Goal: Communication & Community: Ask a question

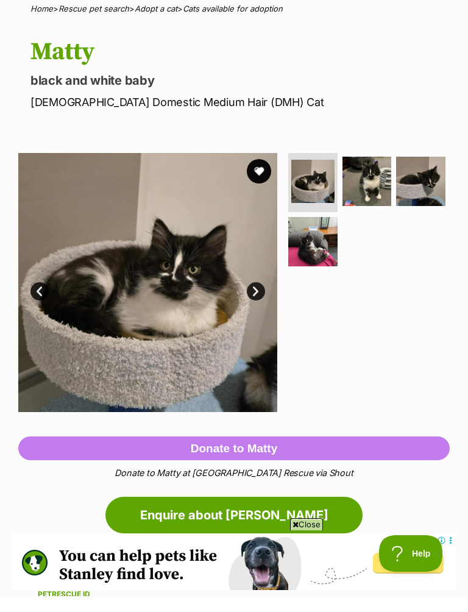
scroll to position [82, 0]
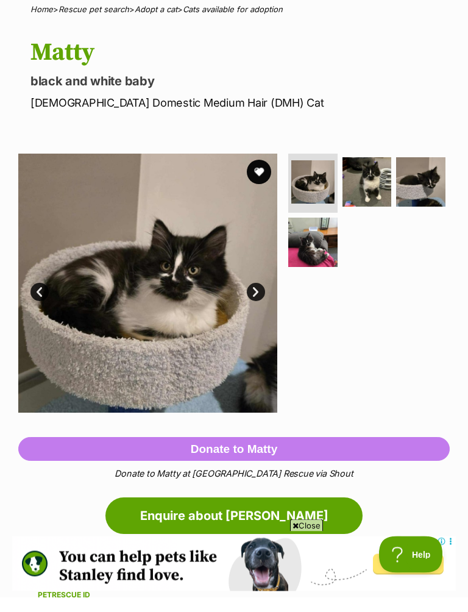
click at [373, 185] on img at bounding box center [366, 196] width 49 height 49
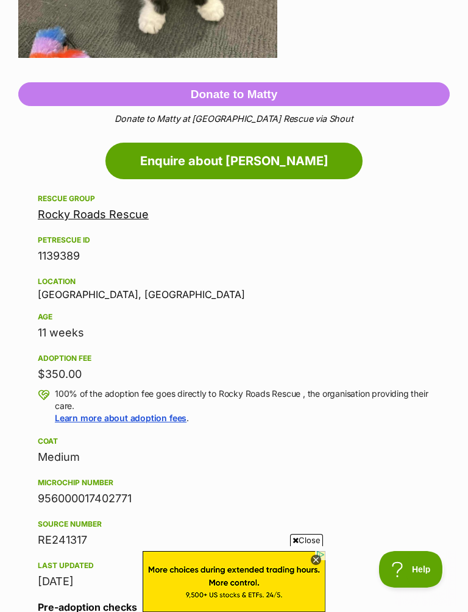
scroll to position [438, 0]
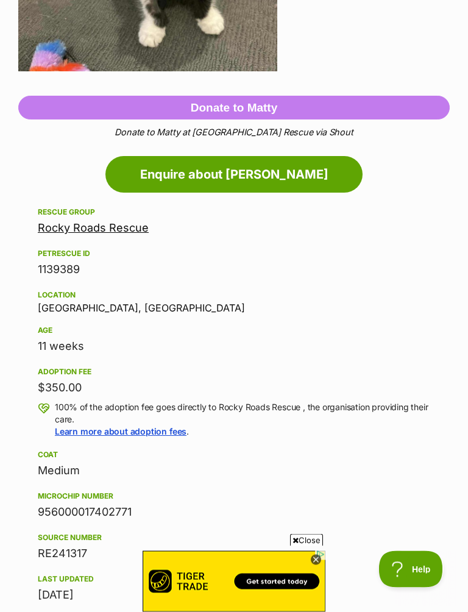
click at [241, 171] on link "Enquire about Matty" at bounding box center [233, 175] width 257 height 37
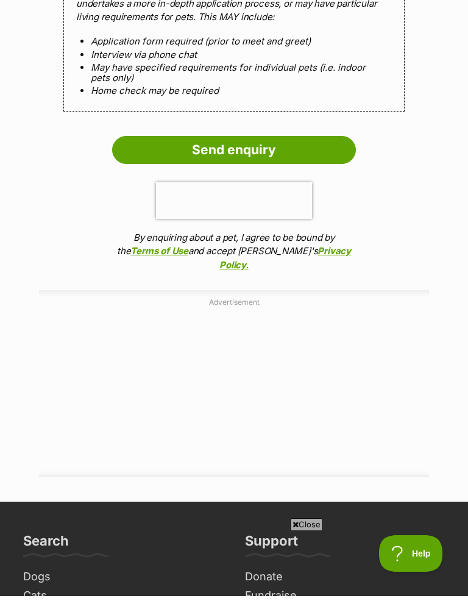
scroll to position [1178, 0]
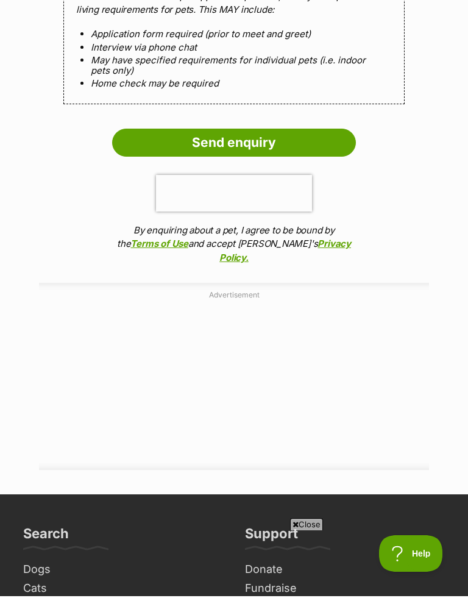
click at [230, 144] on input "Send enquiry" at bounding box center [234, 158] width 244 height 28
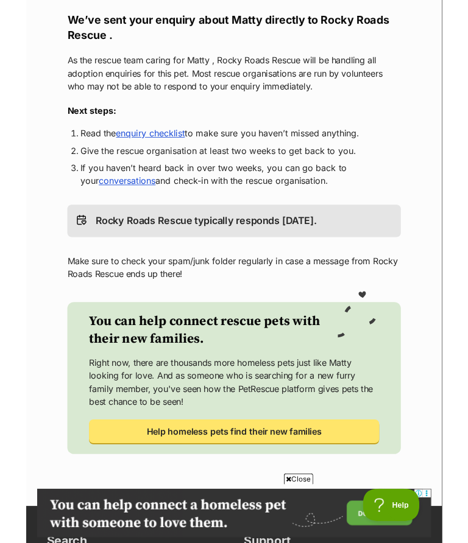
scroll to position [205, 0]
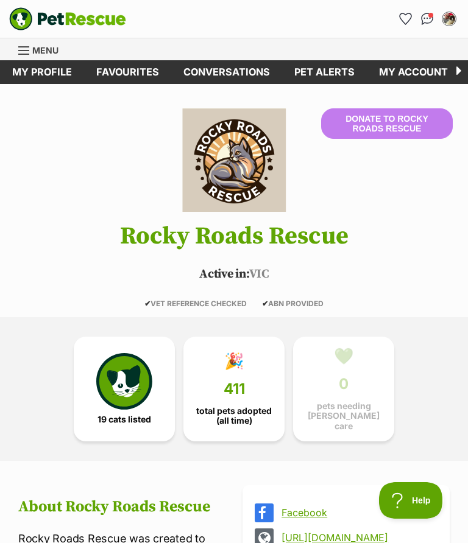
click at [131, 384] on img at bounding box center [124, 381] width 56 height 56
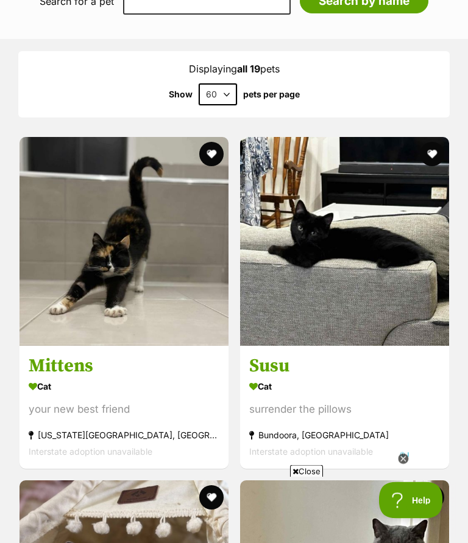
scroll to position [1075, 0]
click at [401, 297] on img at bounding box center [344, 241] width 209 height 209
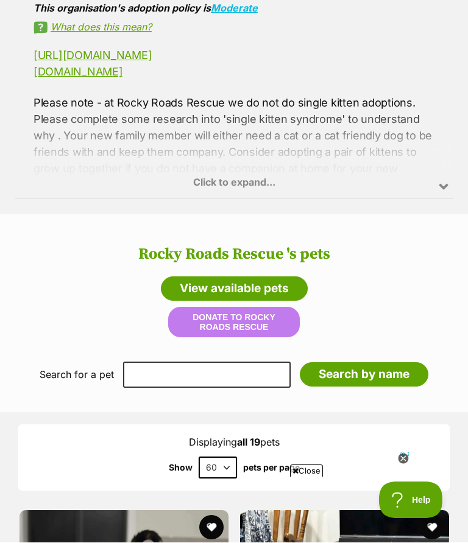
scroll to position [701, 0]
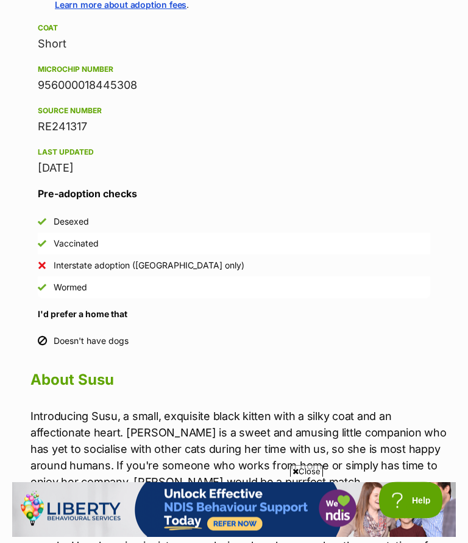
scroll to position [848, 0]
